Goal: Check status: Verify the current state of an ongoing process or item

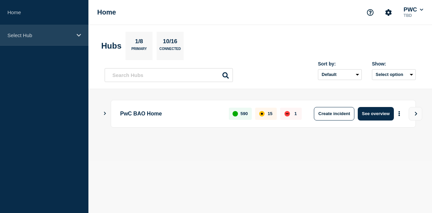
click at [36, 37] on p "Select Hub" at bounding box center [39, 35] width 65 height 6
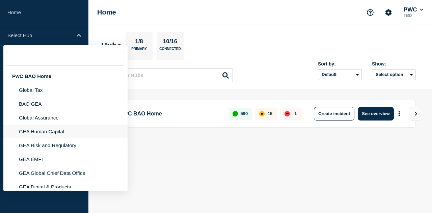
click at [59, 133] on li "GEA Human Capital" at bounding box center [65, 132] width 124 height 14
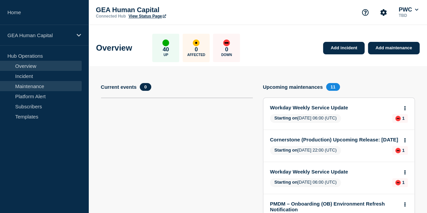
click at [27, 87] on link "Maintenance" at bounding box center [41, 86] width 82 height 10
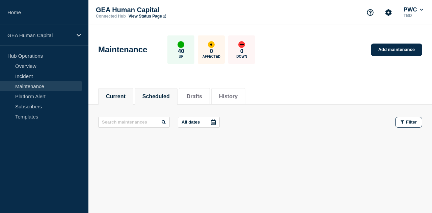
click at [167, 99] on button "Scheduled" at bounding box center [156, 97] width 27 height 6
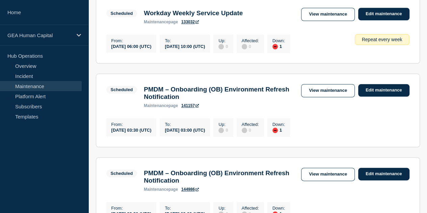
scroll to position [304, 0]
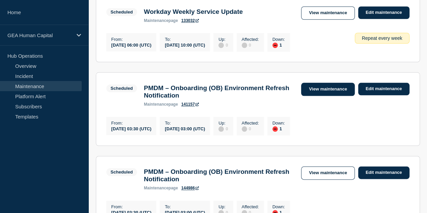
click at [328, 96] on link "View maintenance" at bounding box center [327, 89] width 53 height 13
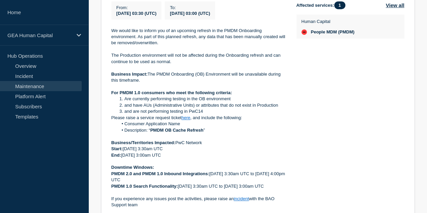
scroll to position [203, 0]
